Goal: Task Accomplishment & Management: Manage account settings

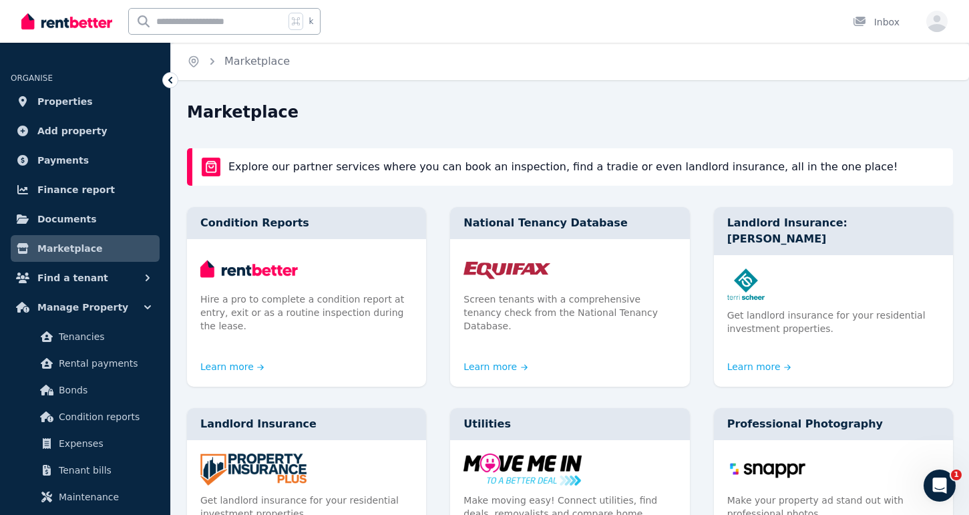
scroll to position [126, 0]
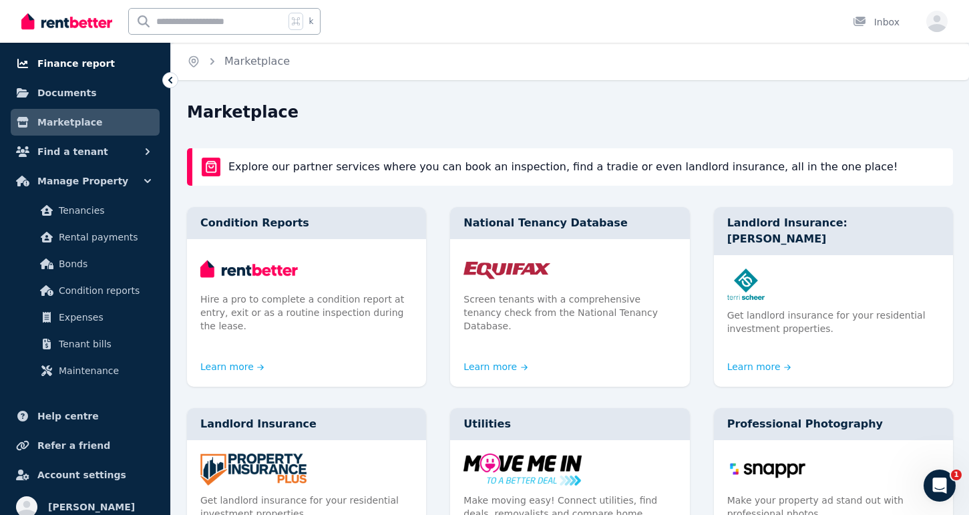
click at [96, 63] on span "Finance report" at bounding box center [76, 63] width 78 height 16
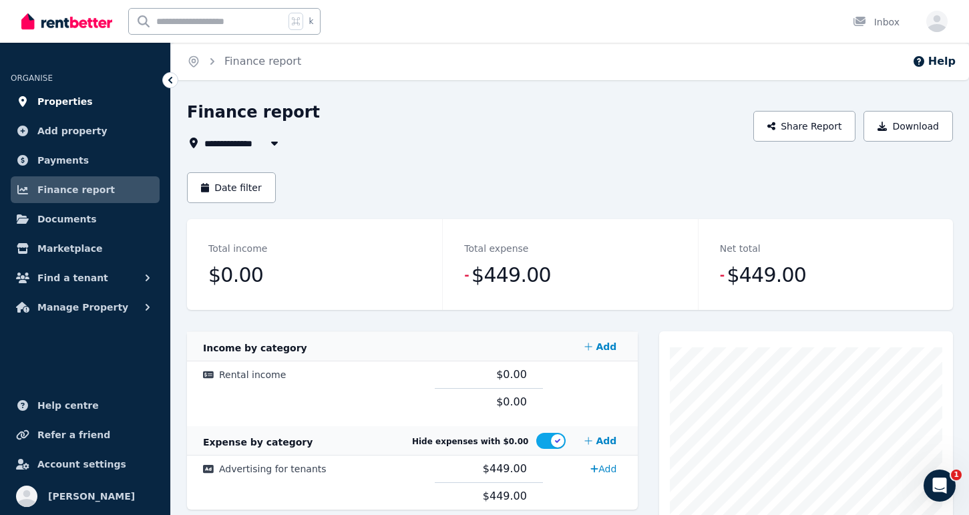
click at [69, 106] on span "Properties" at bounding box center [64, 102] width 55 height 16
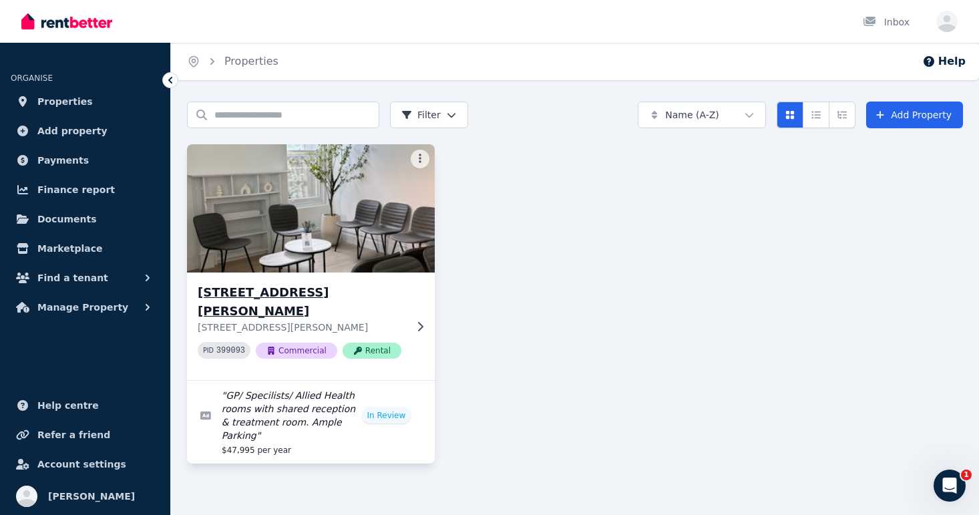
click at [377, 260] on img at bounding box center [311, 208] width 261 height 135
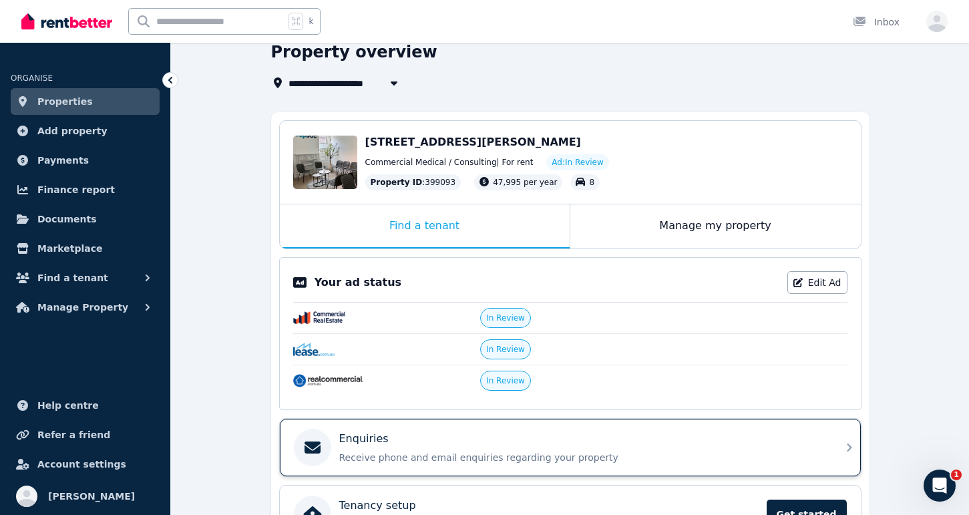
scroll to position [103, 0]
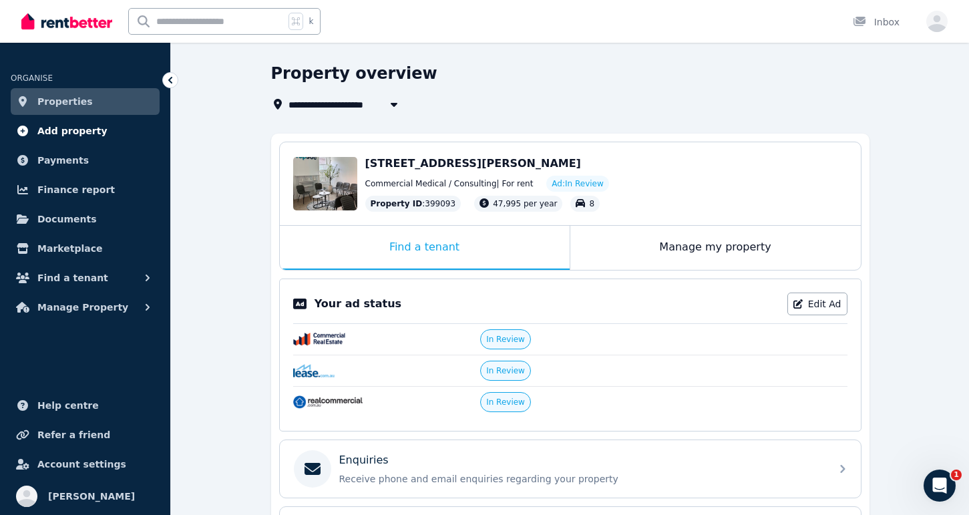
click at [47, 129] on span "Add property" at bounding box center [72, 131] width 70 height 16
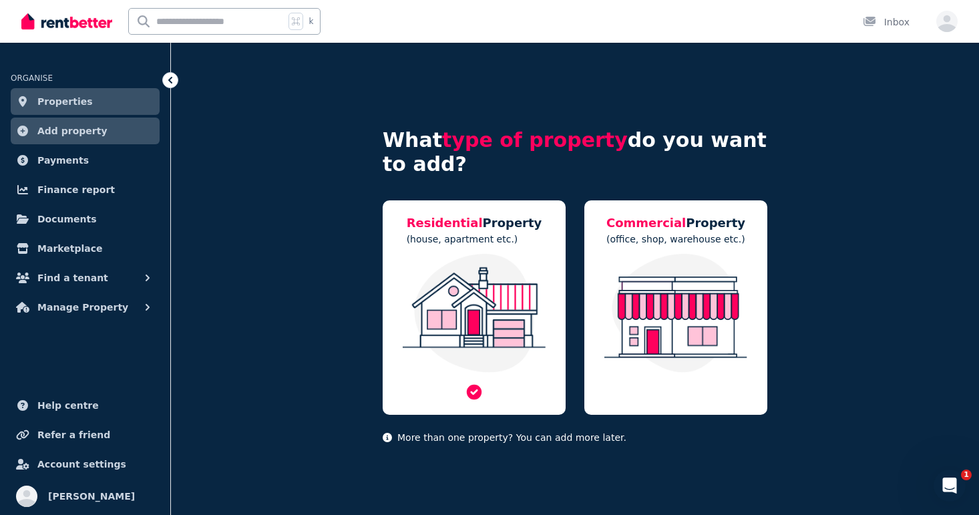
click at [456, 273] on img at bounding box center [474, 313] width 156 height 119
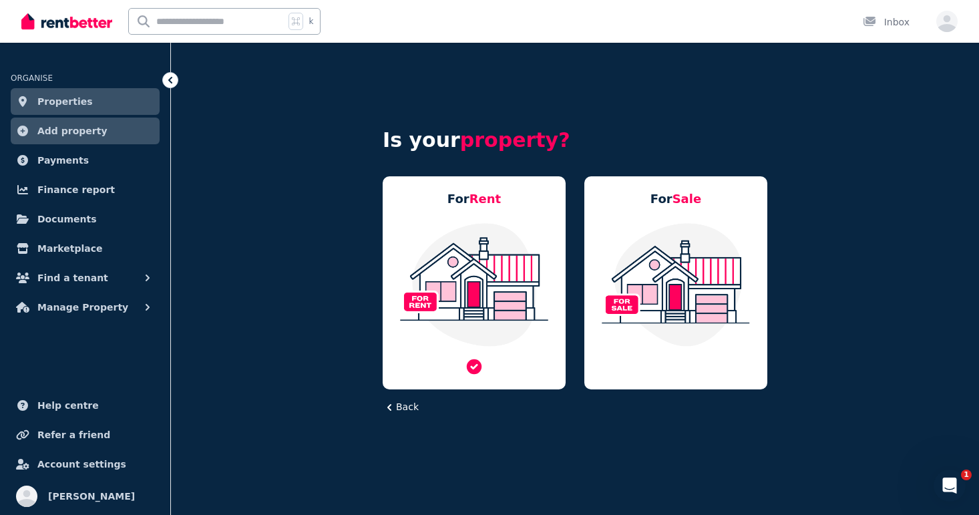
click at [520, 252] on img at bounding box center [474, 285] width 156 height 126
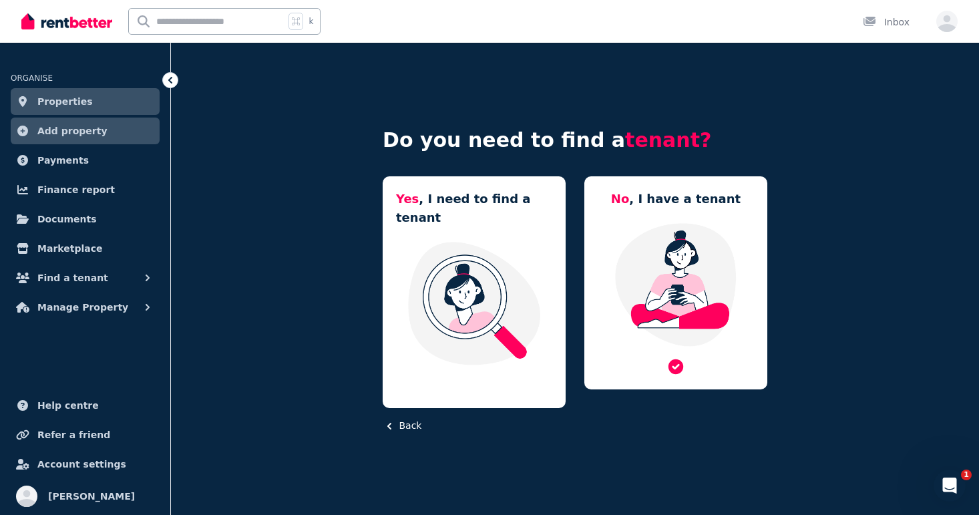
click at [652, 271] on img at bounding box center [676, 285] width 156 height 126
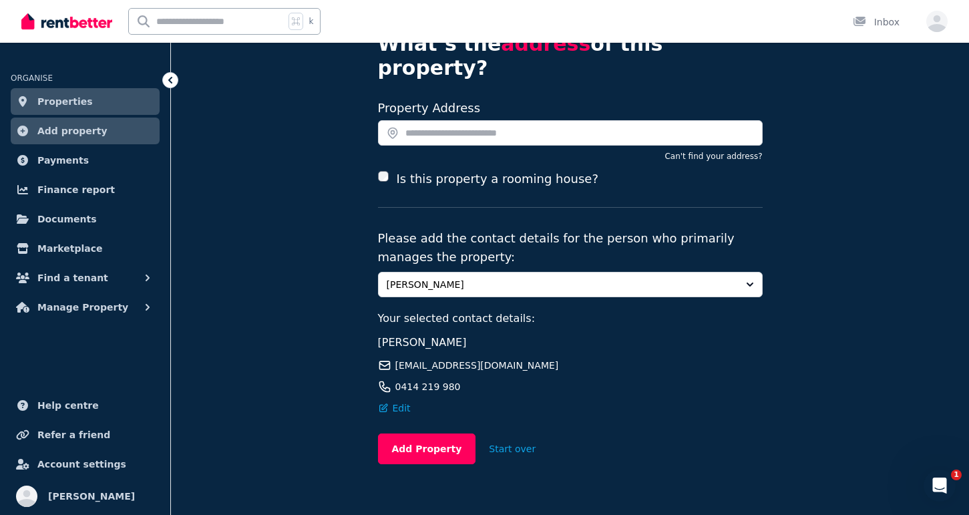
scroll to position [75, 0]
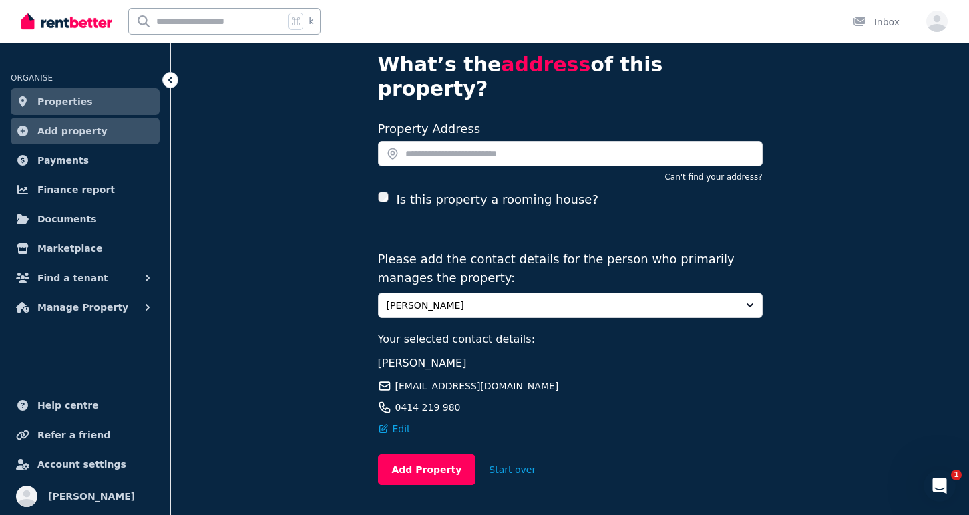
click at [175, 83] on icon at bounding box center [170, 79] width 13 height 13
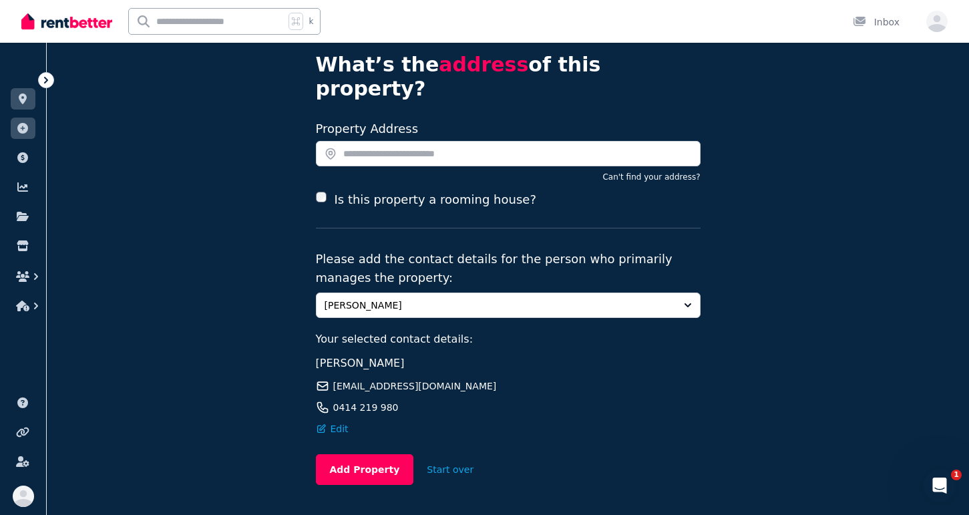
click at [59, 80] on div "What’s the address of this property? Search your address Property Address Can't…" at bounding box center [508, 263] width 923 height 593
click at [43, 80] on icon at bounding box center [45, 79] width 13 height 13
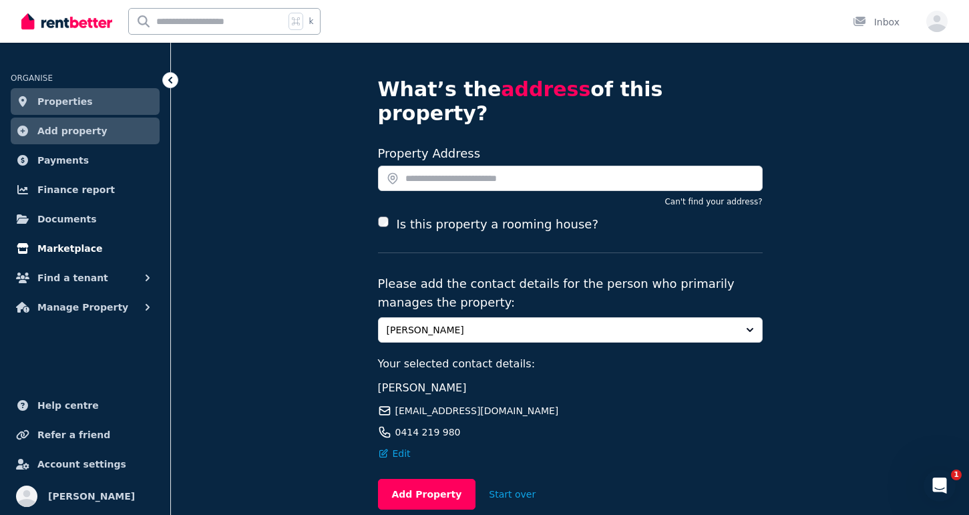
scroll to position [77, 0]
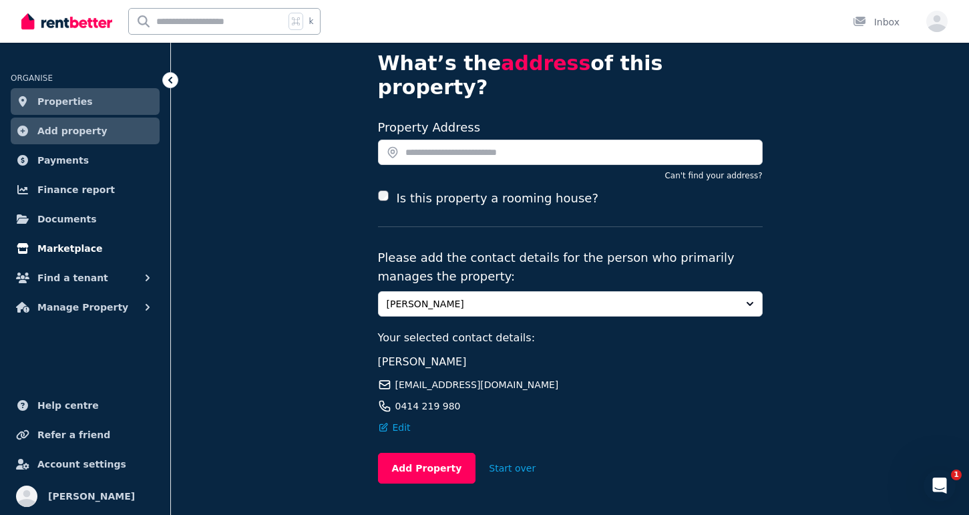
click at [75, 251] on span "Marketplace" at bounding box center [69, 249] width 65 height 16
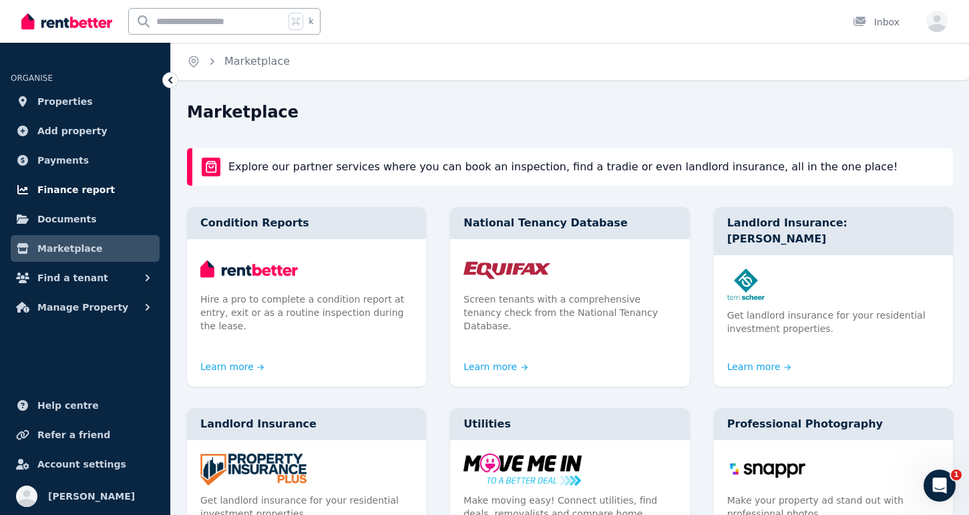
click at [69, 192] on span "Finance report" at bounding box center [76, 190] width 78 height 16
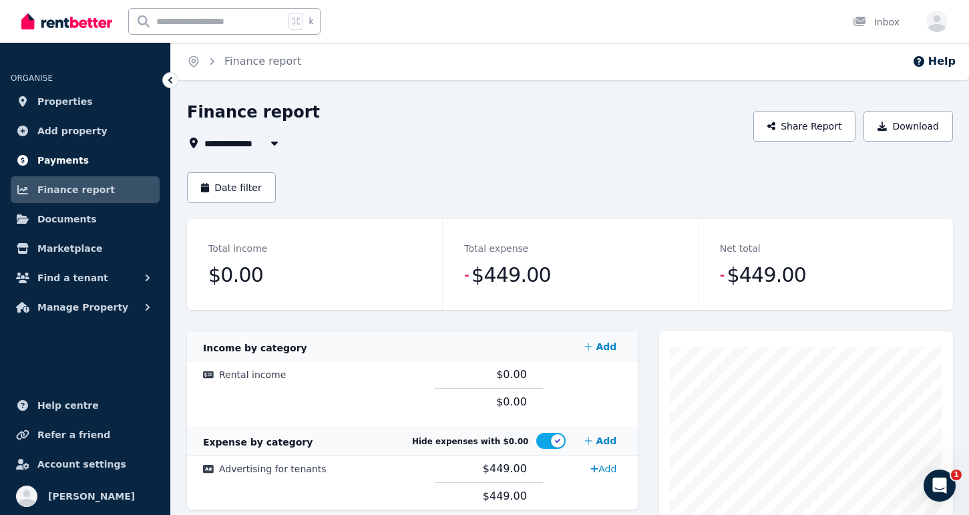
click at [78, 164] on span "Payments" at bounding box center [62, 160] width 51 height 16
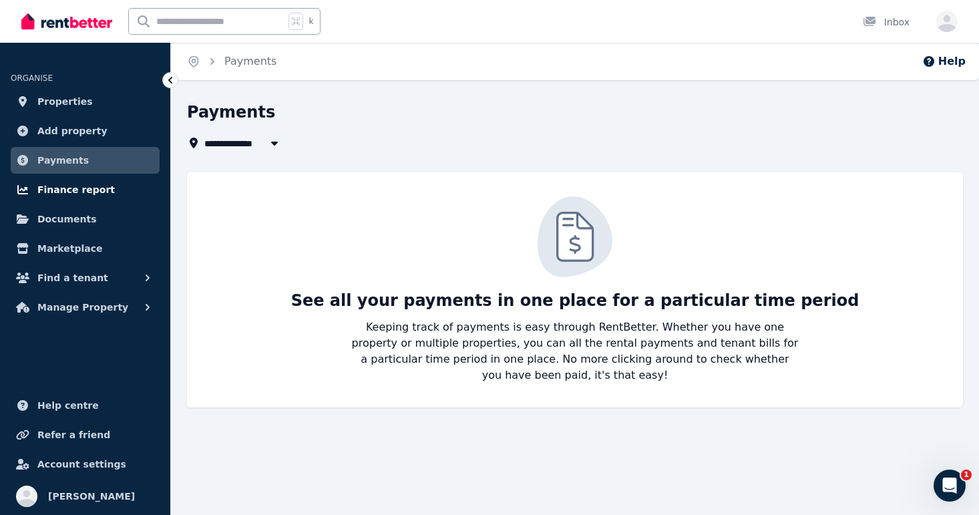
click at [103, 197] on link "Finance report" at bounding box center [85, 189] width 149 height 27
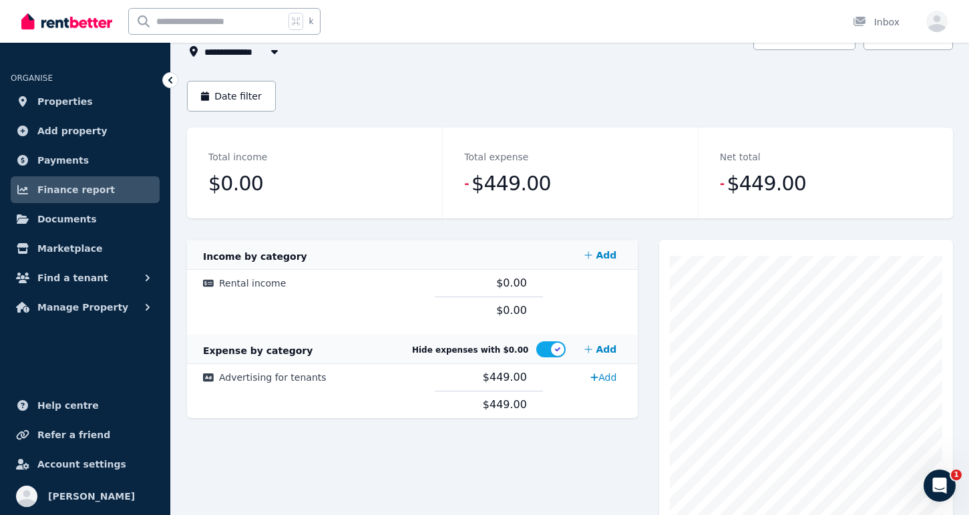
scroll to position [154, 0]
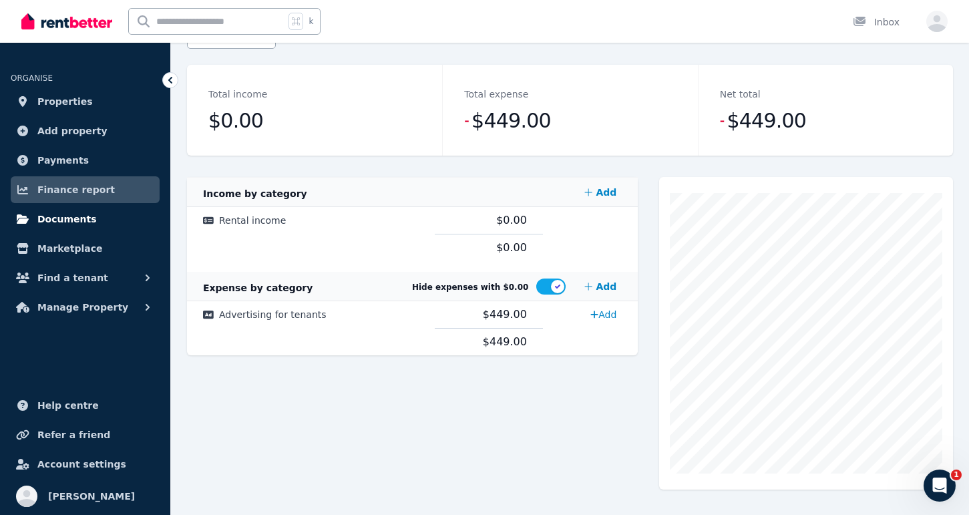
click at [71, 222] on span "Documents" at bounding box center [66, 219] width 59 height 16
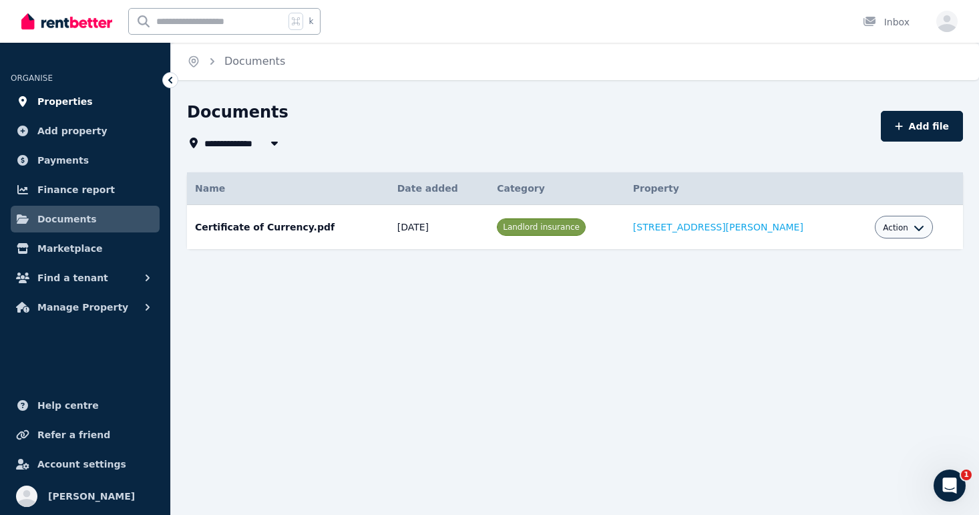
click at [56, 100] on span "Properties" at bounding box center [64, 102] width 55 height 16
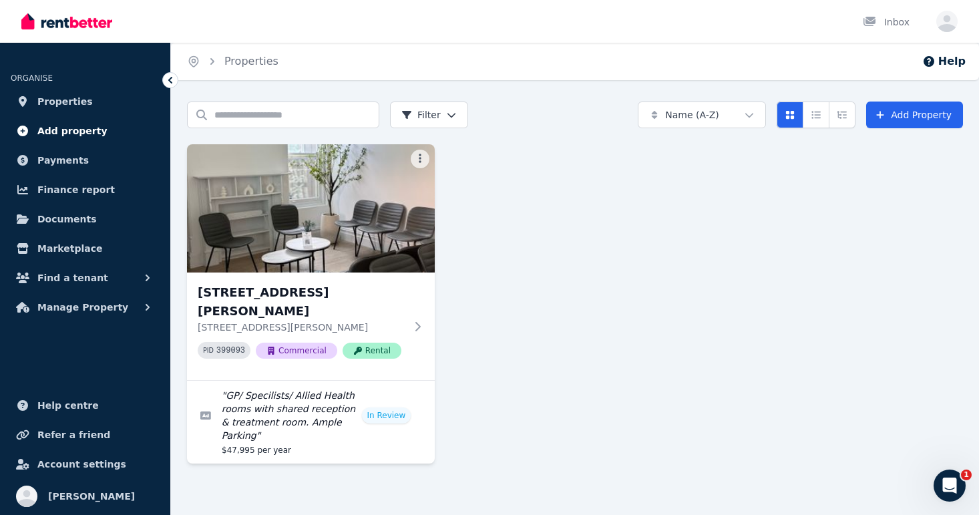
click at [90, 136] on span "Add property" at bounding box center [72, 131] width 70 height 16
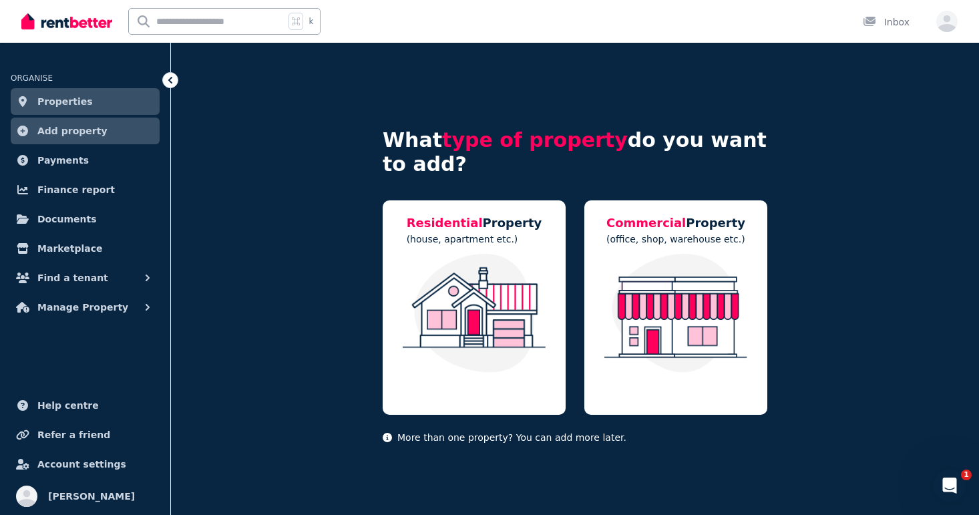
drag, startPoint x: 172, startPoint y: 83, endPoint x: 237, endPoint y: 82, distance: 64.8
click at [237, 82] on div "Open main menu k Inbox Open user menu ORGANISE Properties Add property Payments…" at bounding box center [489, 257] width 979 height 515
